Goal: Transaction & Acquisition: Purchase product/service

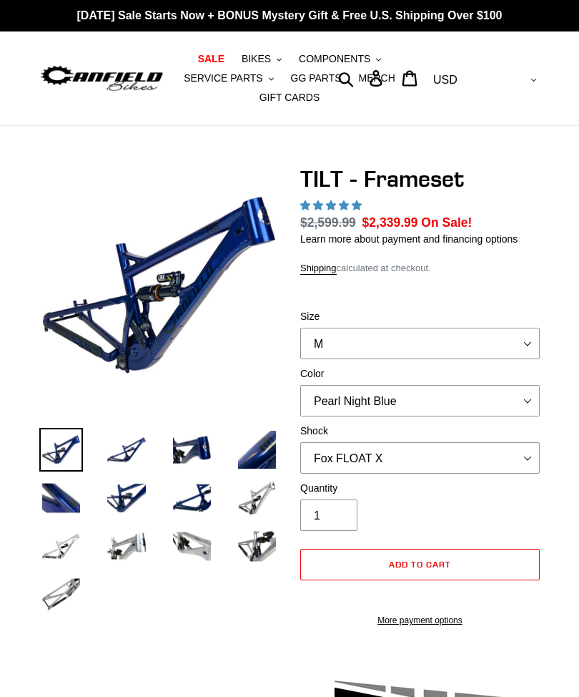
select select "highest-rating"
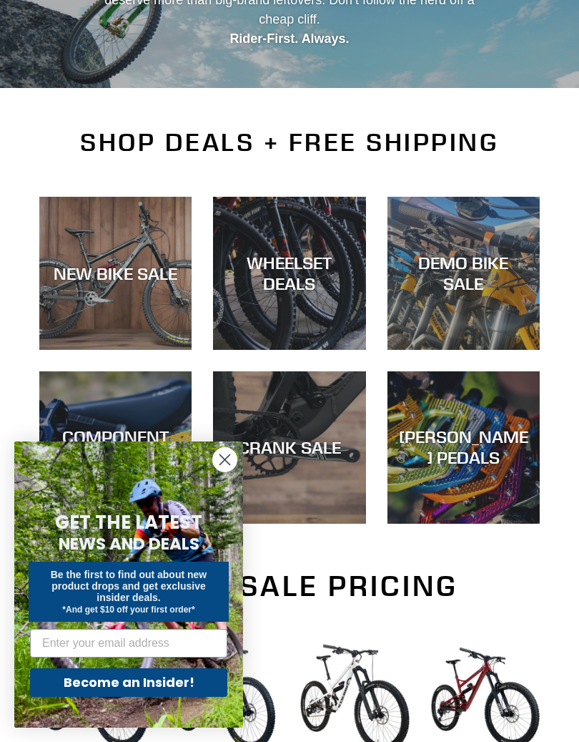
scroll to position [280, 0]
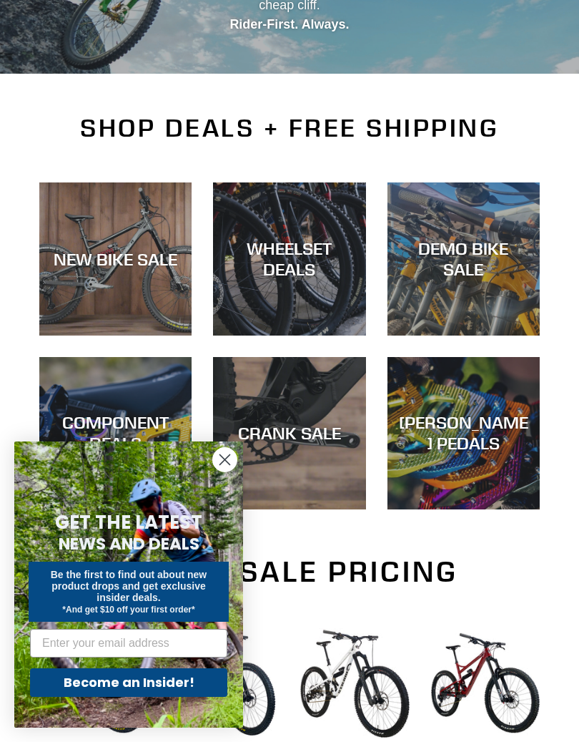
click at [225, 458] on circle "Close dialog" at bounding box center [225, 460] width 24 height 24
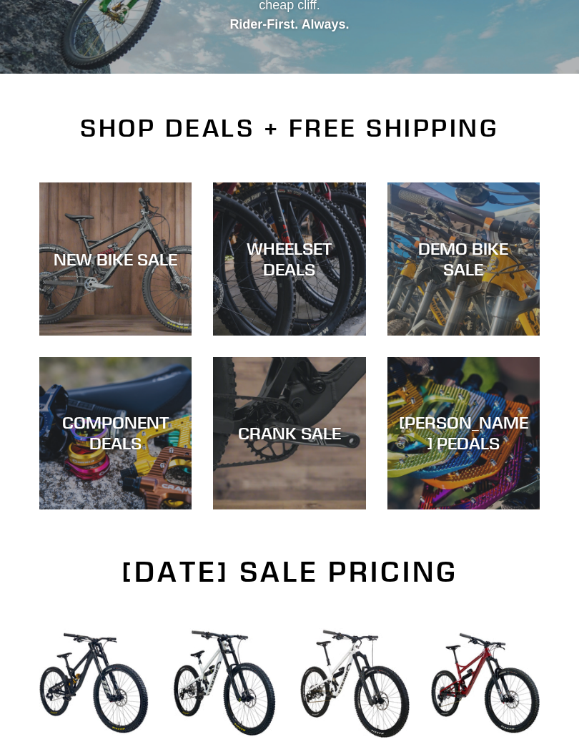
click at [82, 264] on div "NEW BIKE SALE" at bounding box center [115, 259] width 152 height 21
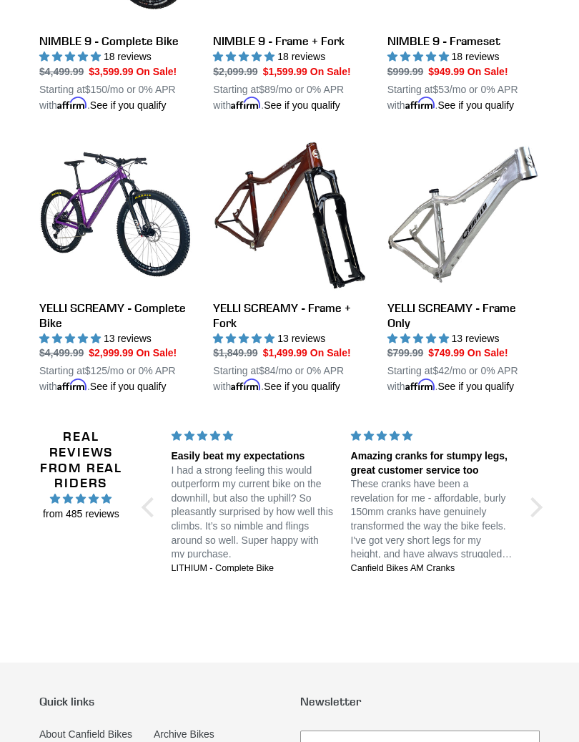
scroll to position [1972, 0]
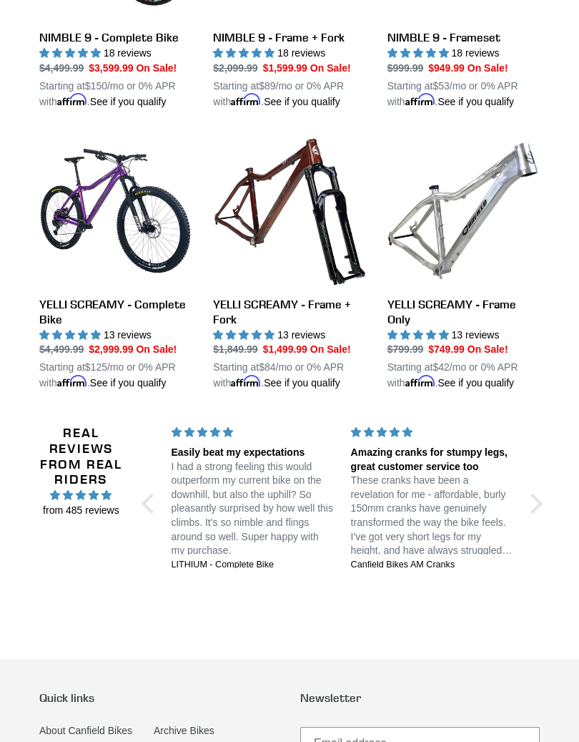
click at [444, 337] on link "YELLI SCREAMY - Frame Only" at bounding box center [464, 263] width 152 height 257
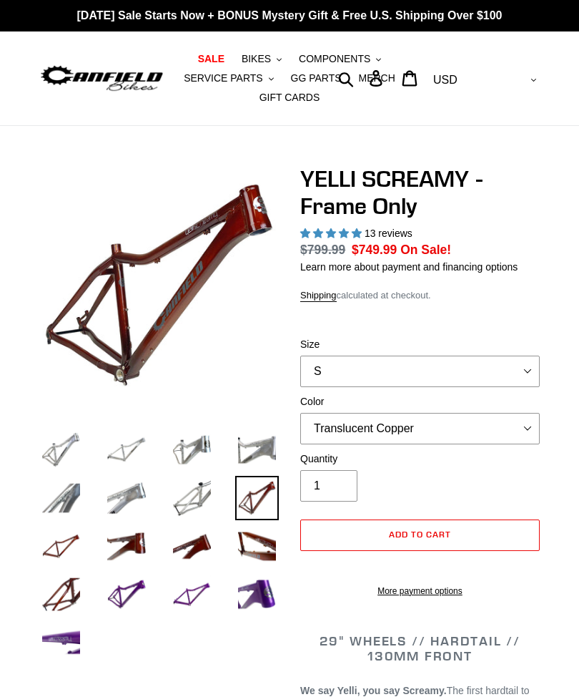
select select "highest-rating"
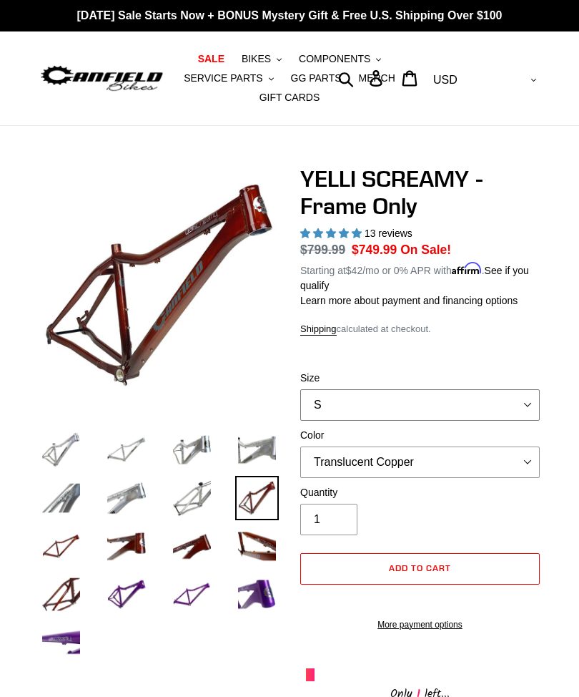
click at [325, 403] on select "S M L XL" at bounding box center [420, 404] width 240 height 31
select select "M"
click at [127, 543] on img at bounding box center [126, 546] width 44 height 44
